Goal: Navigation & Orientation: Go to known website

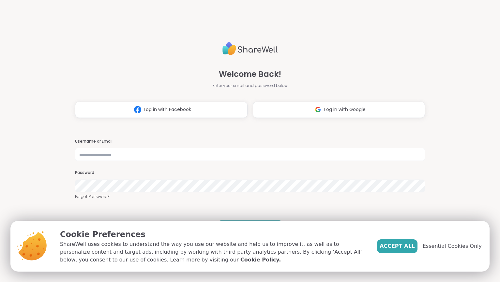
click at [75, 161] on div at bounding box center [75, 161] width 0 height 0
click at [360, 110] on span "Log in with Google" at bounding box center [344, 109] width 41 height 7
click at [407, 247] on span "Accept All" at bounding box center [396, 246] width 35 height 8
